Goal: Check status: Check status

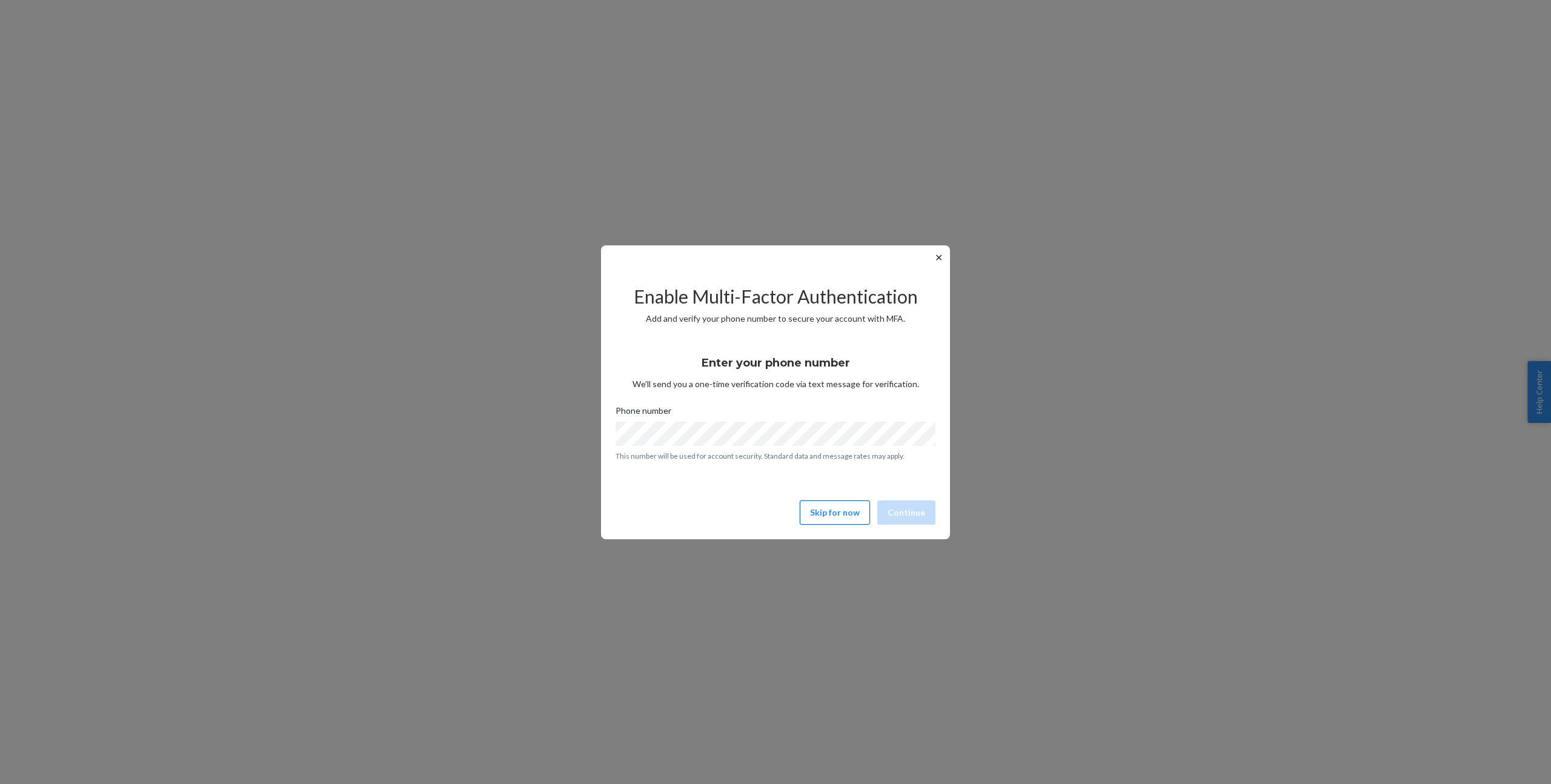
click at [811, 513] on button "Skip for now" at bounding box center [835, 512] width 70 height 24
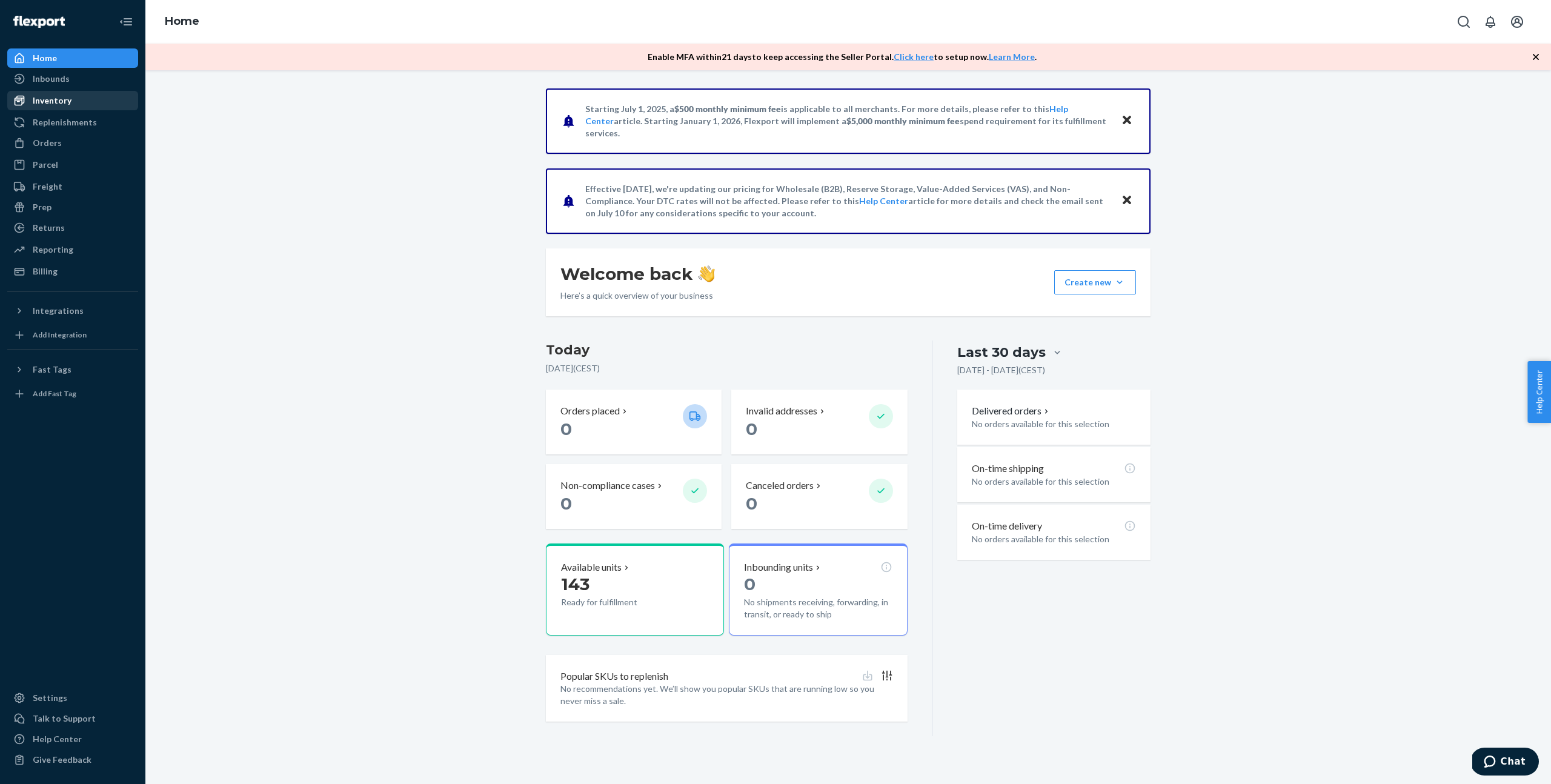
click at [55, 103] on div "Inventory" at bounding box center [52, 101] width 39 height 12
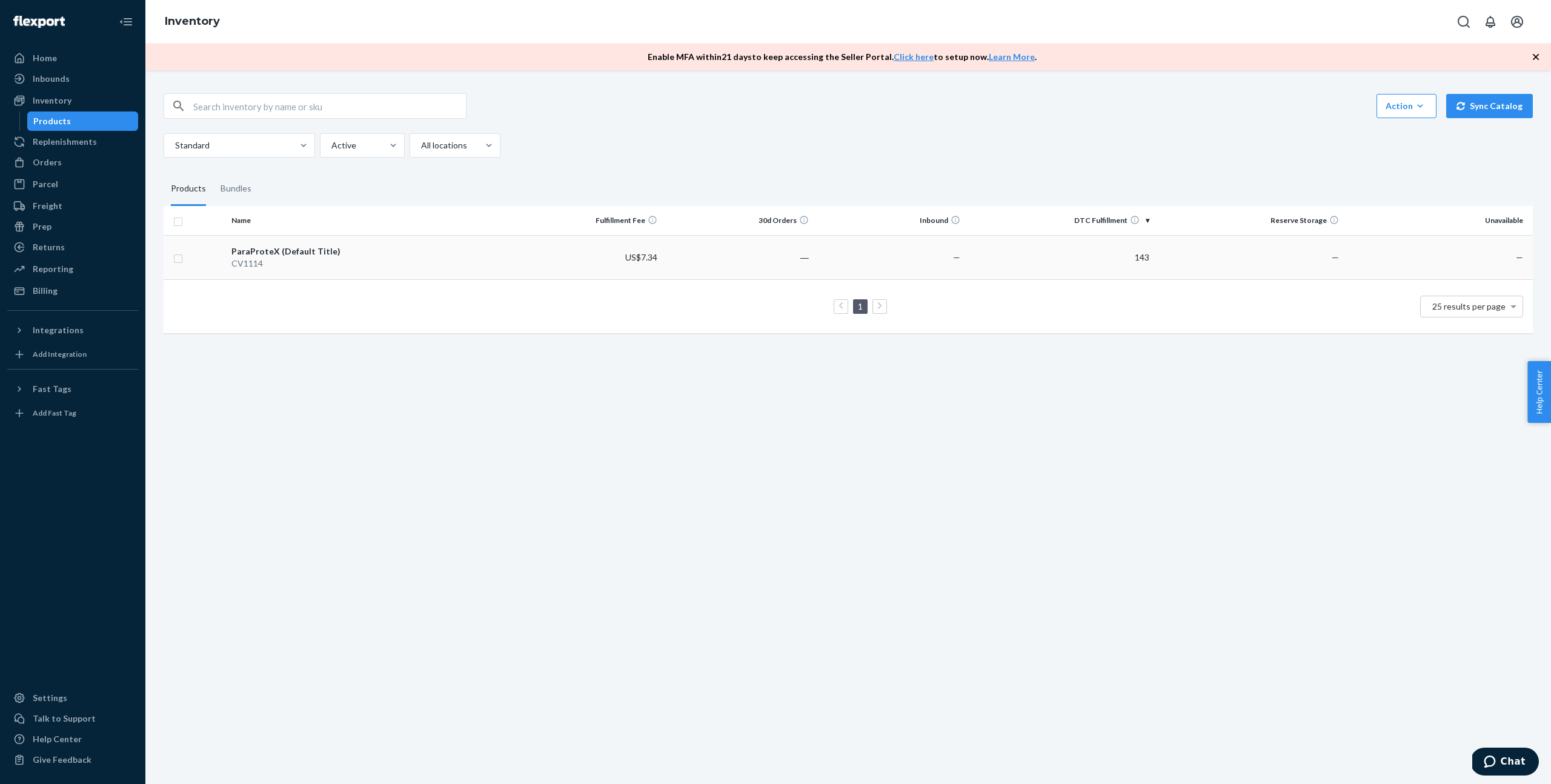
drag, startPoint x: 665, startPoint y: 260, endPoint x: 611, endPoint y: 266, distance: 54.3
click at [611, 266] on td "US$7.34" at bounding box center [586, 256] width 151 height 44
